Goal: Task Accomplishment & Management: Manage account settings

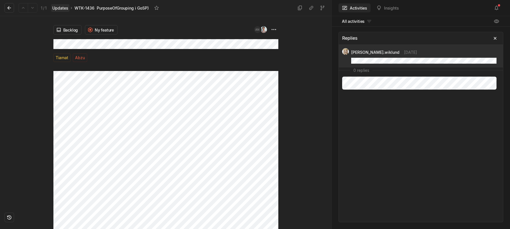
click at [59, 9] on link "Updates" at bounding box center [60, 8] width 18 height 8
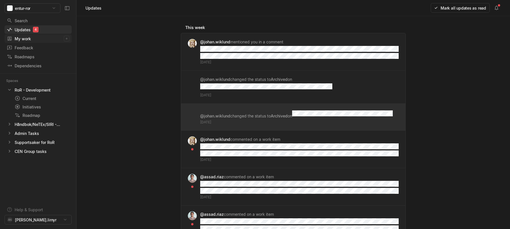
click at [25, 39] on div "My work" at bounding box center [35, 39] width 57 height 6
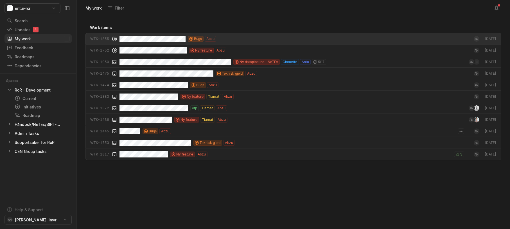
scroll to position [210, 431]
click at [20, 39] on div "My work" at bounding box center [35, 39] width 57 height 6
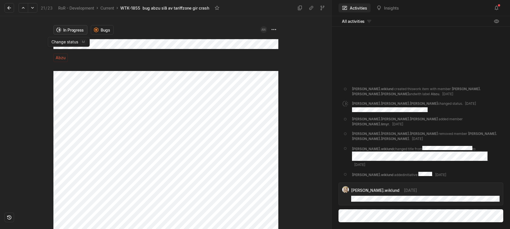
click at [70, 31] on html "entur-ror Search / Updates 4 g then u My work = Feedback g then f Roadmaps g th…" at bounding box center [255, 114] width 510 height 229
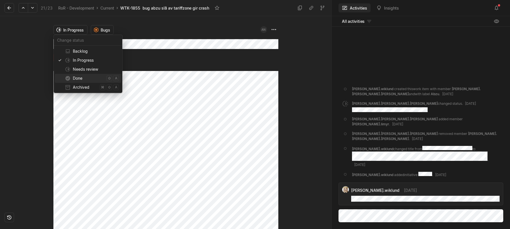
click at [78, 78] on span "Done" at bounding box center [89, 78] width 32 height 9
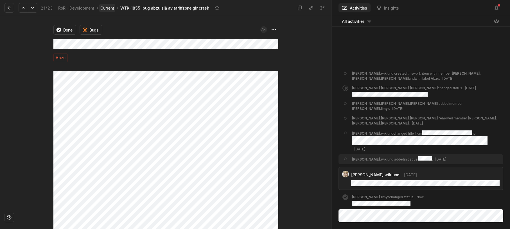
click at [108, 8] on link "Current" at bounding box center [107, 8] width 16 height 8
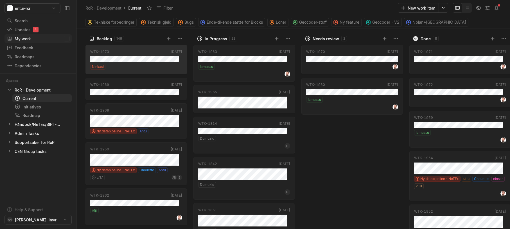
click at [19, 38] on div "My work" at bounding box center [35, 39] width 57 height 6
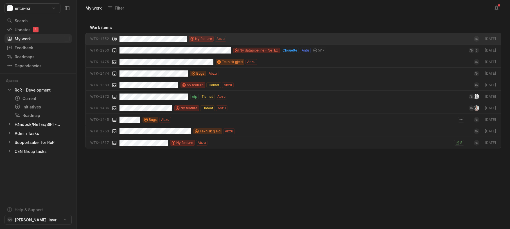
scroll to position [210, 431]
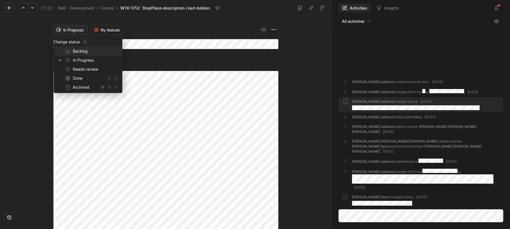
click at [63, 29] on html "entur-ror Search / Updates 4 g then u My work = Feedback g then f Roadmaps g th…" at bounding box center [255, 114] width 510 height 229
click at [78, 78] on span "Done" at bounding box center [89, 78] width 32 height 9
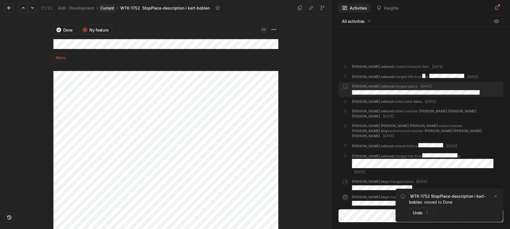
click at [108, 9] on link "Current" at bounding box center [107, 8] width 16 height 8
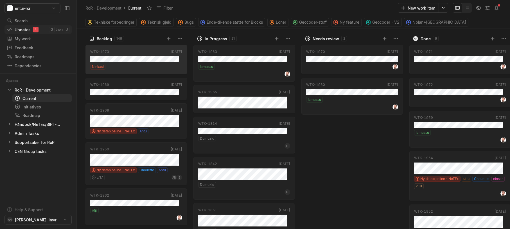
click at [20, 30] on div "Updates 4" at bounding box center [28, 30] width 42 height 6
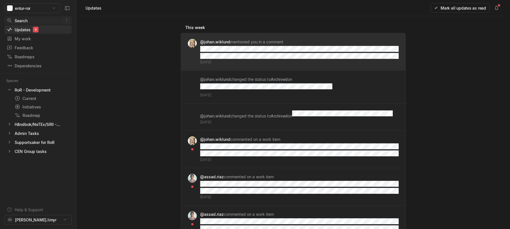
click at [21, 19] on div "Search" at bounding box center [35, 21] width 57 height 6
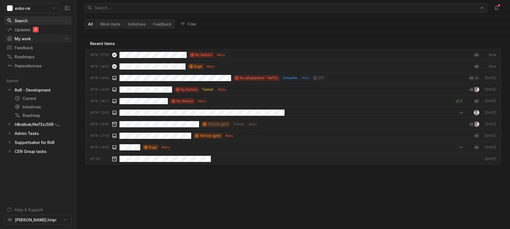
scroll to position [194, 431]
click at [21, 37] on div "My work" at bounding box center [35, 39] width 57 height 6
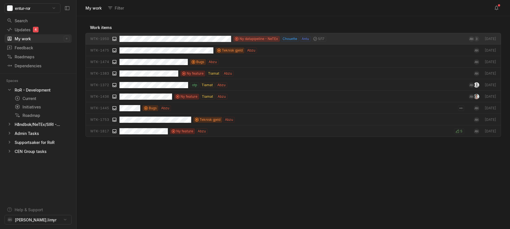
scroll to position [210, 431]
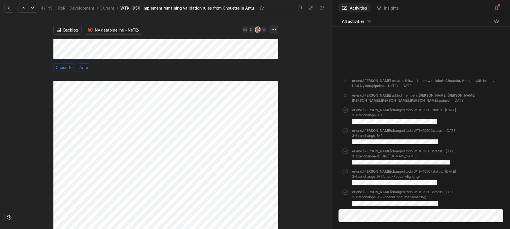
click at [273, 29] on html "entur-ror Search / Updates 4 g then u My work = Feedback g then f Roadmaps g th…" at bounding box center [255, 114] width 510 height 229
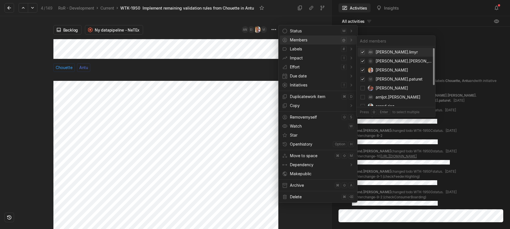
click at [363, 53] on icon at bounding box center [363, 52] width 6 height 6
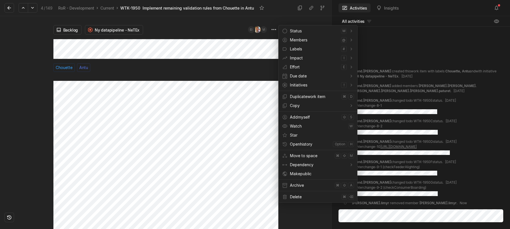
click at [230, 38] on html "entur-ror Search / Updates 4 g then u My work = Feedback g then f Roadmaps g th…" at bounding box center [255, 114] width 510 height 229
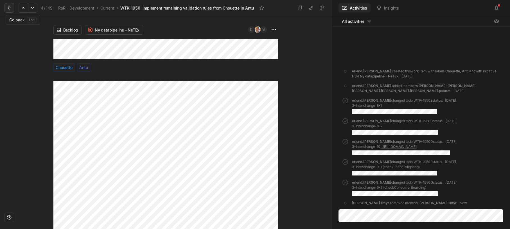
click at [10, 8] on icon at bounding box center [9, 8] width 4 height 4
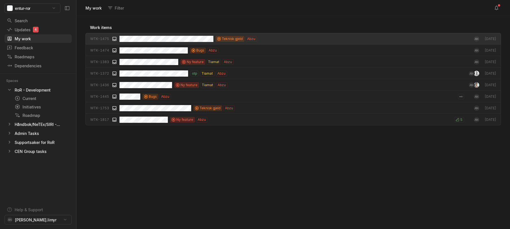
scroll to position [210, 431]
click at [19, 37] on div "My work" at bounding box center [35, 39] width 57 height 6
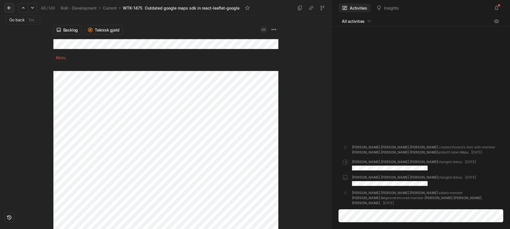
click at [10, 8] on icon at bounding box center [9, 8] width 6 height 6
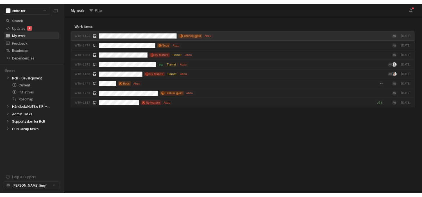
scroll to position [210, 431]
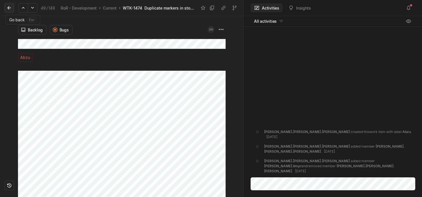
click at [8, 8] on icon at bounding box center [9, 8] width 4 height 4
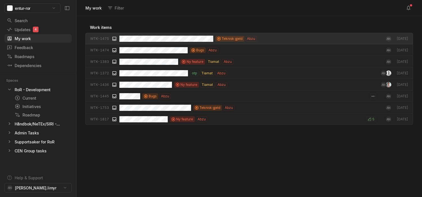
scroll to position [178, 343]
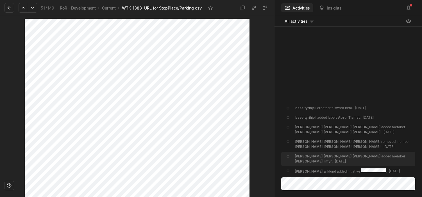
scroll to position [60, 0]
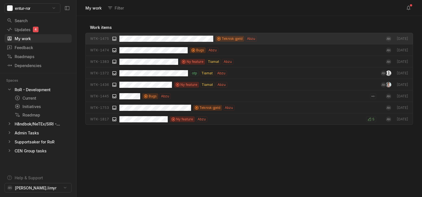
scroll to position [178, 343]
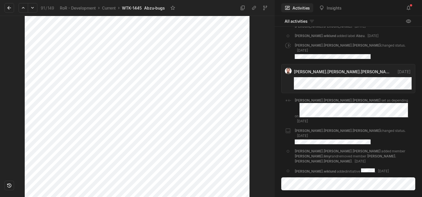
scroll to position [170, 0]
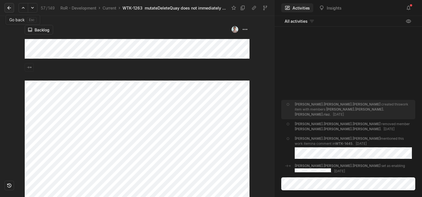
click at [10, 7] on icon at bounding box center [9, 8] width 6 height 6
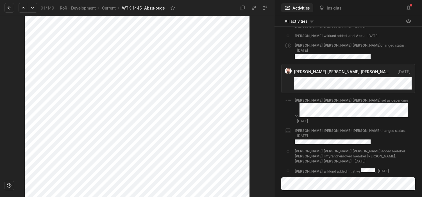
scroll to position [170, 0]
click at [10, 7] on icon at bounding box center [9, 8] width 6 height 6
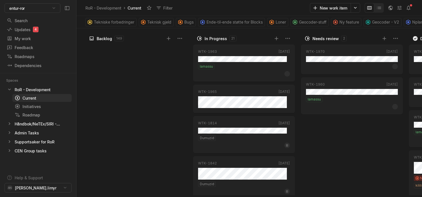
scroll to position [1584, 0]
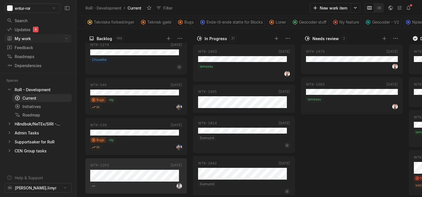
click at [25, 40] on div "My work" at bounding box center [35, 39] width 57 height 6
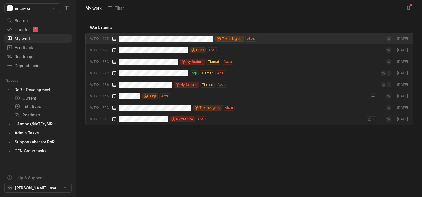
scroll to position [178, 343]
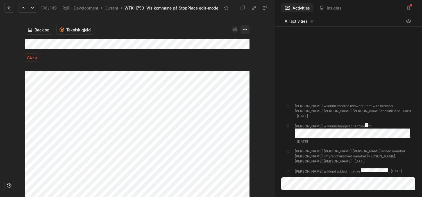
click at [244, 30] on html "entur-ror Search / Updates 4 g then u My work = Feedback g then f Roadmaps g th…" at bounding box center [211, 98] width 422 height 197
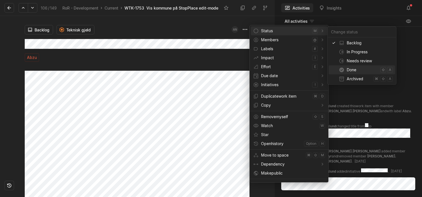
click at [357, 72] on span "Done" at bounding box center [363, 70] width 32 height 9
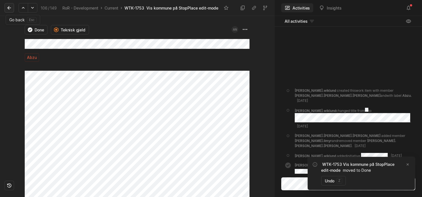
click at [8, 8] on icon at bounding box center [9, 8] width 4 height 4
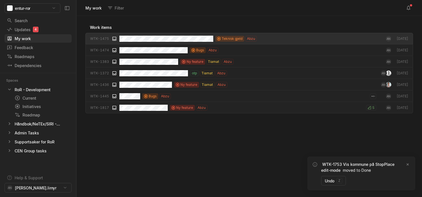
scroll to position [178, 343]
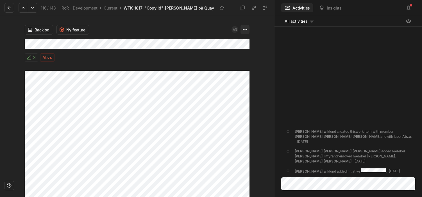
click at [244, 30] on html "entur-ror Search / Updates 4 g then u My work = Feedback g then f Roadmaps g th…" at bounding box center [211, 98] width 422 height 197
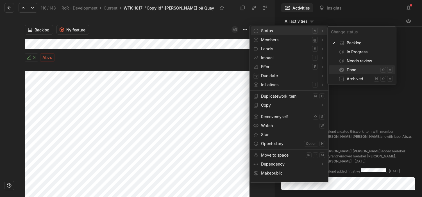
click at [359, 71] on span "Done" at bounding box center [363, 70] width 32 height 9
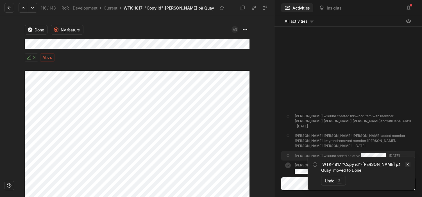
click at [408, 165] on icon "Notifications (F8)" at bounding box center [408, 165] width 2 height 2
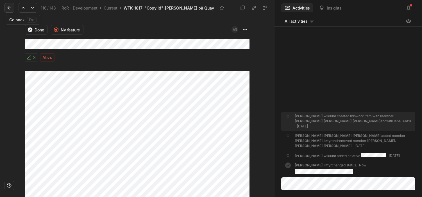
click at [9, 7] on icon at bounding box center [9, 8] width 6 height 6
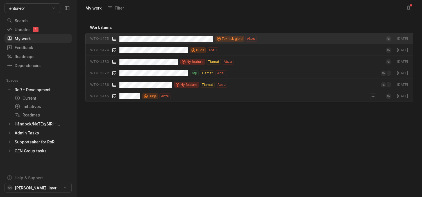
scroll to position [178, 343]
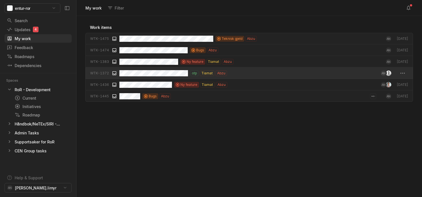
click at [389, 74] on img "grid" at bounding box center [389, 74] width 6 height 6
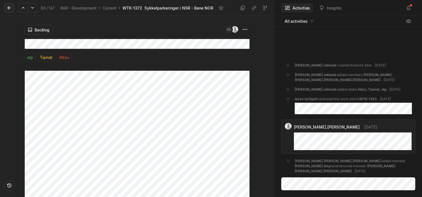
click at [11, 10] on icon at bounding box center [9, 8] width 6 height 6
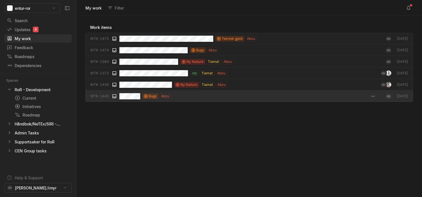
scroll to position [178, 343]
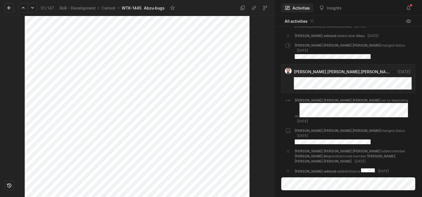
scroll to position [151, 0]
click at [10, 8] on icon at bounding box center [9, 8] width 4 height 4
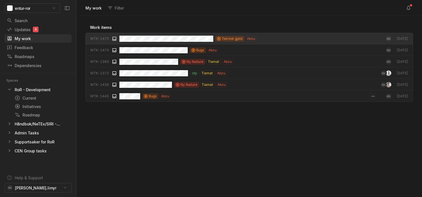
scroll to position [178, 343]
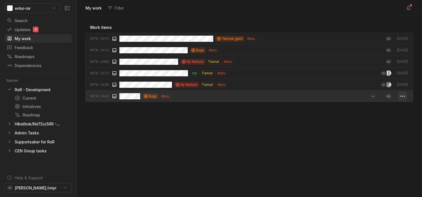
click at [401, 96] on html "entur-ror Search / Updates 4 g then u My work = Feedback g then f Roadmaps g th…" at bounding box center [211, 98] width 422 height 197
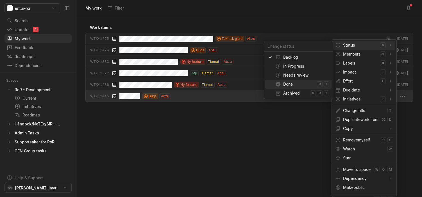
click at [290, 84] on span "Done" at bounding box center [300, 84] width 32 height 9
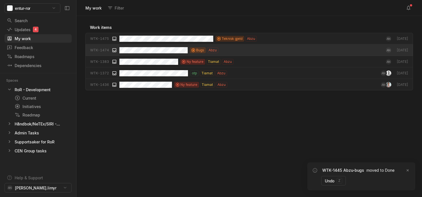
scroll to position [178, 343]
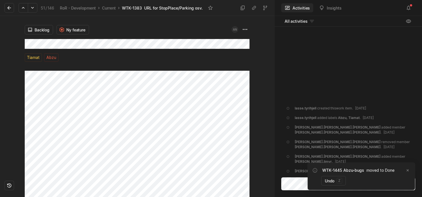
scroll to position [60, 0]
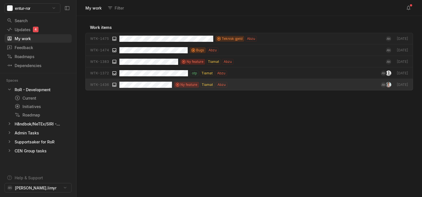
scroll to position [178, 343]
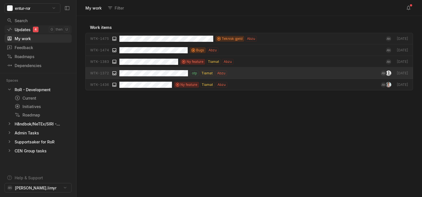
click at [30, 31] on div "Updates 4" at bounding box center [28, 30] width 42 height 6
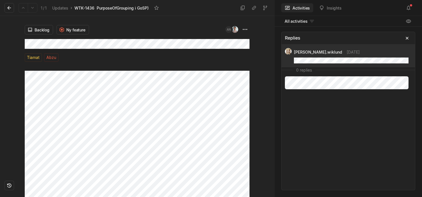
click at [115, 8] on div "PurposeOfGrouping i GoSP)" at bounding box center [123, 8] width 52 height 6
click at [10, 6] on icon at bounding box center [9, 8] width 6 height 6
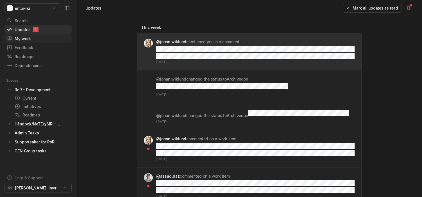
click at [24, 39] on div "My work" at bounding box center [35, 39] width 57 height 6
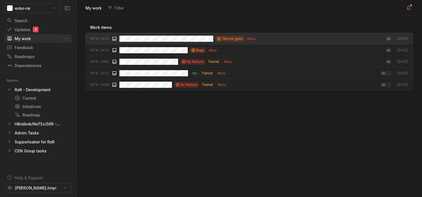
scroll to position [178, 343]
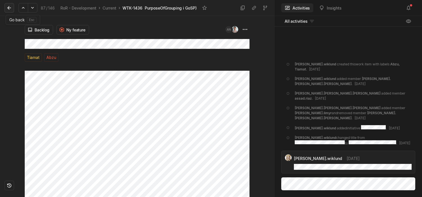
click at [11, 8] on icon at bounding box center [9, 8] width 6 height 6
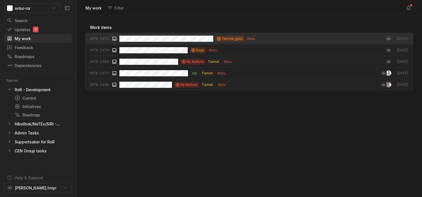
scroll to position [178, 343]
click at [21, 31] on div "Updates 4" at bounding box center [28, 30] width 42 height 6
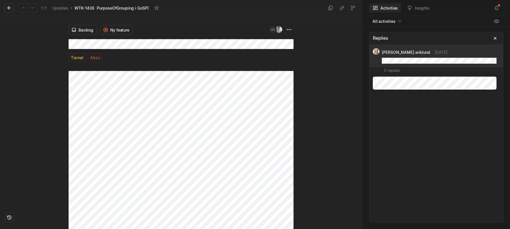
click at [104, 10] on div "PurposeOfGrouping i GoSP)" at bounding box center [123, 8] width 52 height 6
click at [140, 9] on div "PurposeOfGrouping i GoSP)" at bounding box center [123, 8] width 52 height 6
click at [10, 8] on icon at bounding box center [9, 8] width 6 height 6
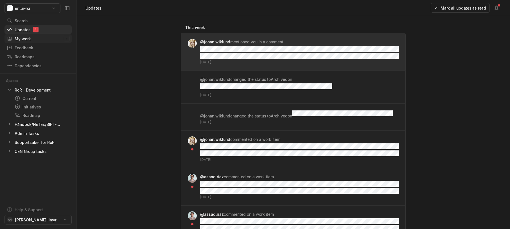
click at [21, 37] on div "My work" at bounding box center [35, 39] width 57 height 6
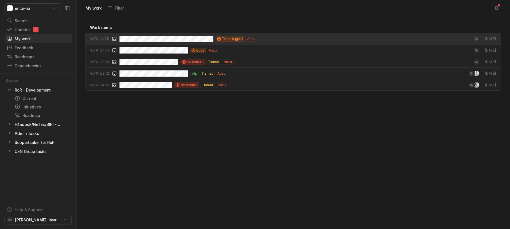
scroll to position [210, 431]
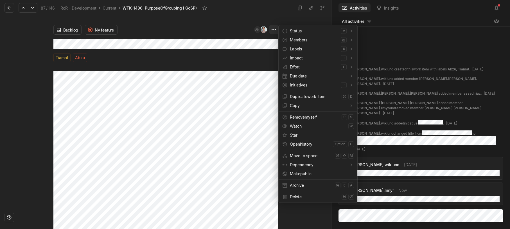
click at [274, 28] on html "entur-ror Search / Updates 4 g then u My work = Feedback g then f Roadmaps g th…" at bounding box center [255, 114] width 510 height 229
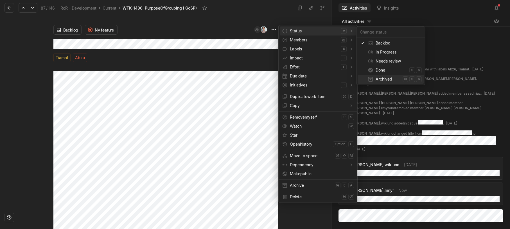
click at [382, 80] on span "Archived" at bounding box center [388, 79] width 25 height 9
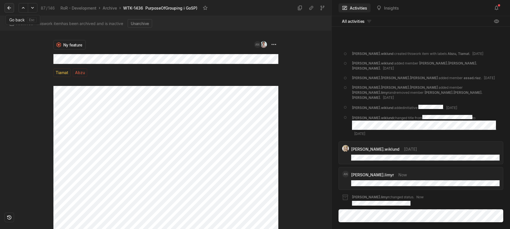
click at [8, 8] on icon at bounding box center [9, 8] width 4 height 4
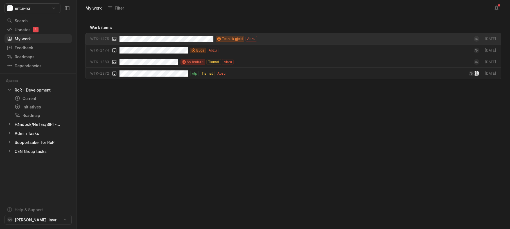
scroll to position [210, 431]
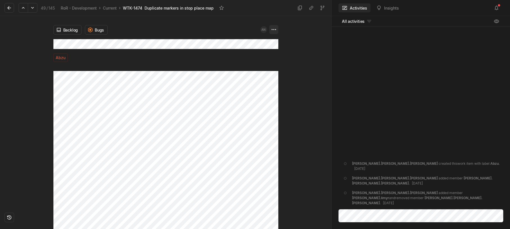
click at [275, 29] on html "entur-ror Search / Updates 4 g then u My work = Feedback g then f Roadmaps g th…" at bounding box center [255, 114] width 510 height 229
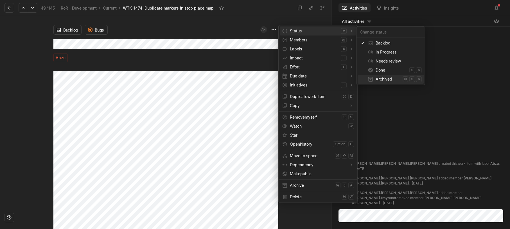
click at [391, 80] on span "Archived" at bounding box center [388, 79] width 25 height 9
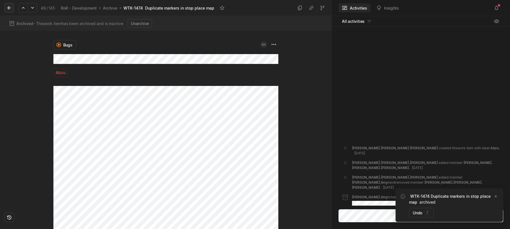
click at [9, 10] on icon at bounding box center [9, 8] width 6 height 6
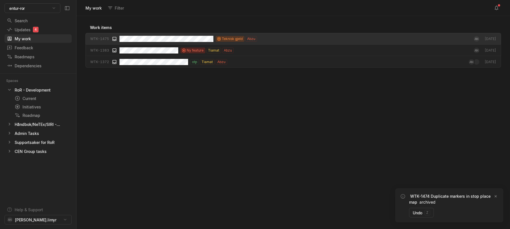
scroll to position [210, 431]
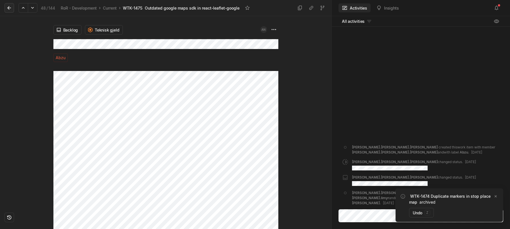
click at [10, 6] on icon at bounding box center [9, 8] width 6 height 6
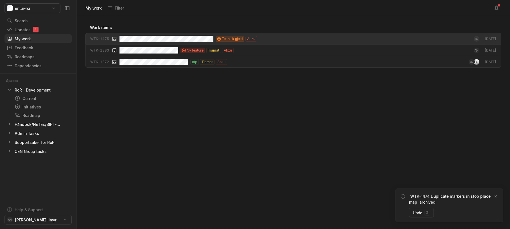
scroll to position [210, 431]
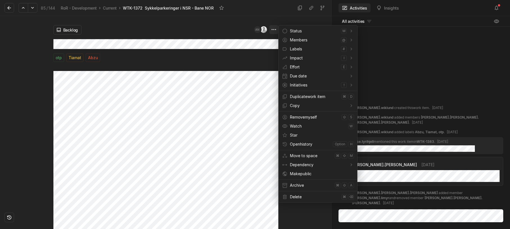
click at [272, 28] on html "entur-ror Search / Updates 4 g then u My work = Feedback g then f Roadmaps g th…" at bounding box center [255, 114] width 510 height 229
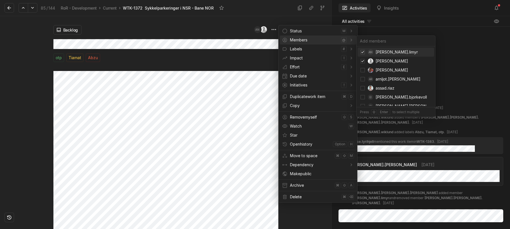
click at [251, 45] on html "entur-ror Search / Updates 4 g then u My work = Feedback g then f Roadmaps g th…" at bounding box center [255, 114] width 510 height 229
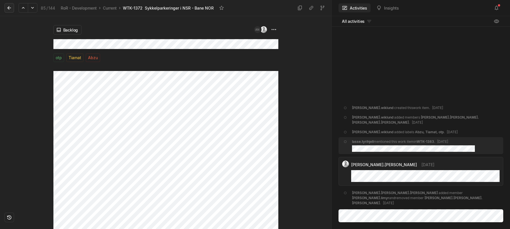
click at [10, 8] on icon at bounding box center [9, 8] width 6 height 6
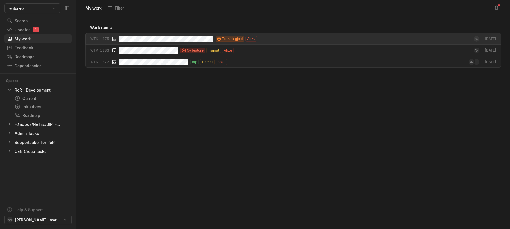
scroll to position [210, 431]
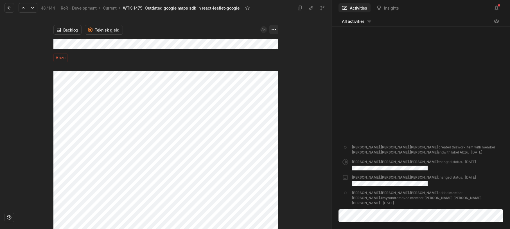
click at [274, 28] on html "entur-ror Search / Updates 4 g then u My work = Feedback g then f Roadmaps g th…" at bounding box center [255, 114] width 510 height 229
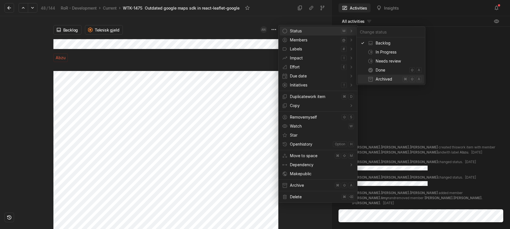
click at [385, 78] on span "Archived" at bounding box center [388, 79] width 25 height 9
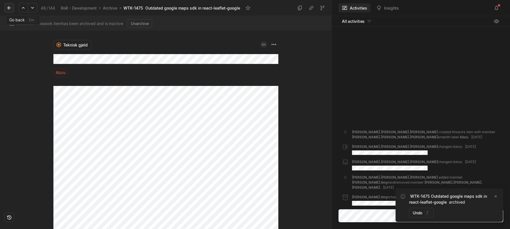
click at [9, 8] on icon at bounding box center [9, 8] width 4 height 4
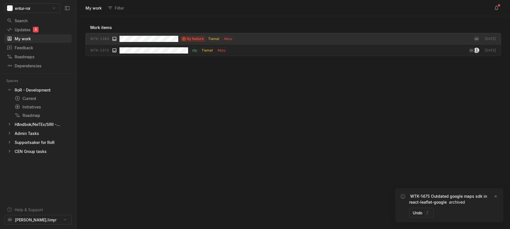
scroll to position [210, 431]
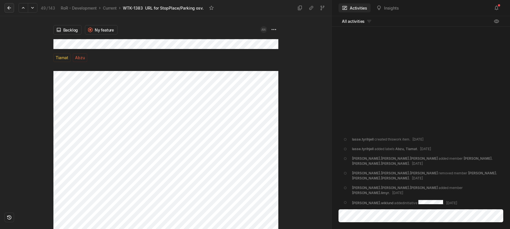
click at [11, 9] on icon at bounding box center [9, 8] width 6 height 6
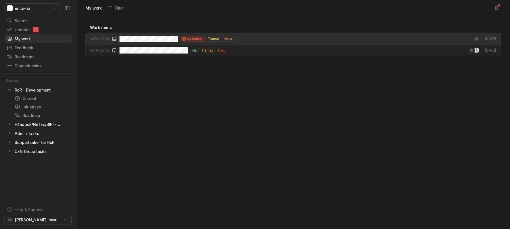
scroll to position [210, 431]
